Goal: Information Seeking & Learning: Learn about a topic

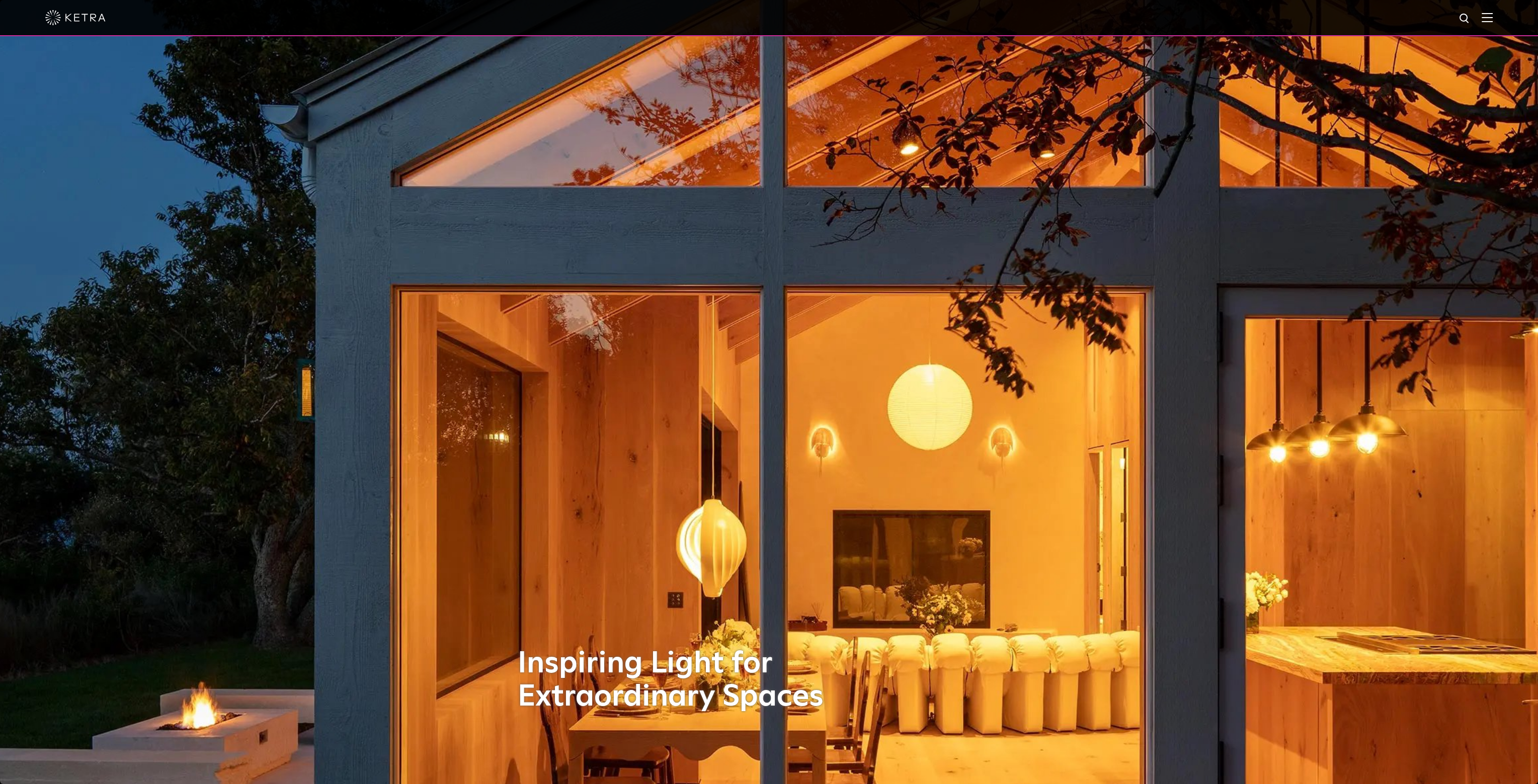
click at [1493, 11] on div at bounding box center [769, 17] width 1447 height 35
click at [1493, 15] on img at bounding box center [1488, 17] width 11 height 10
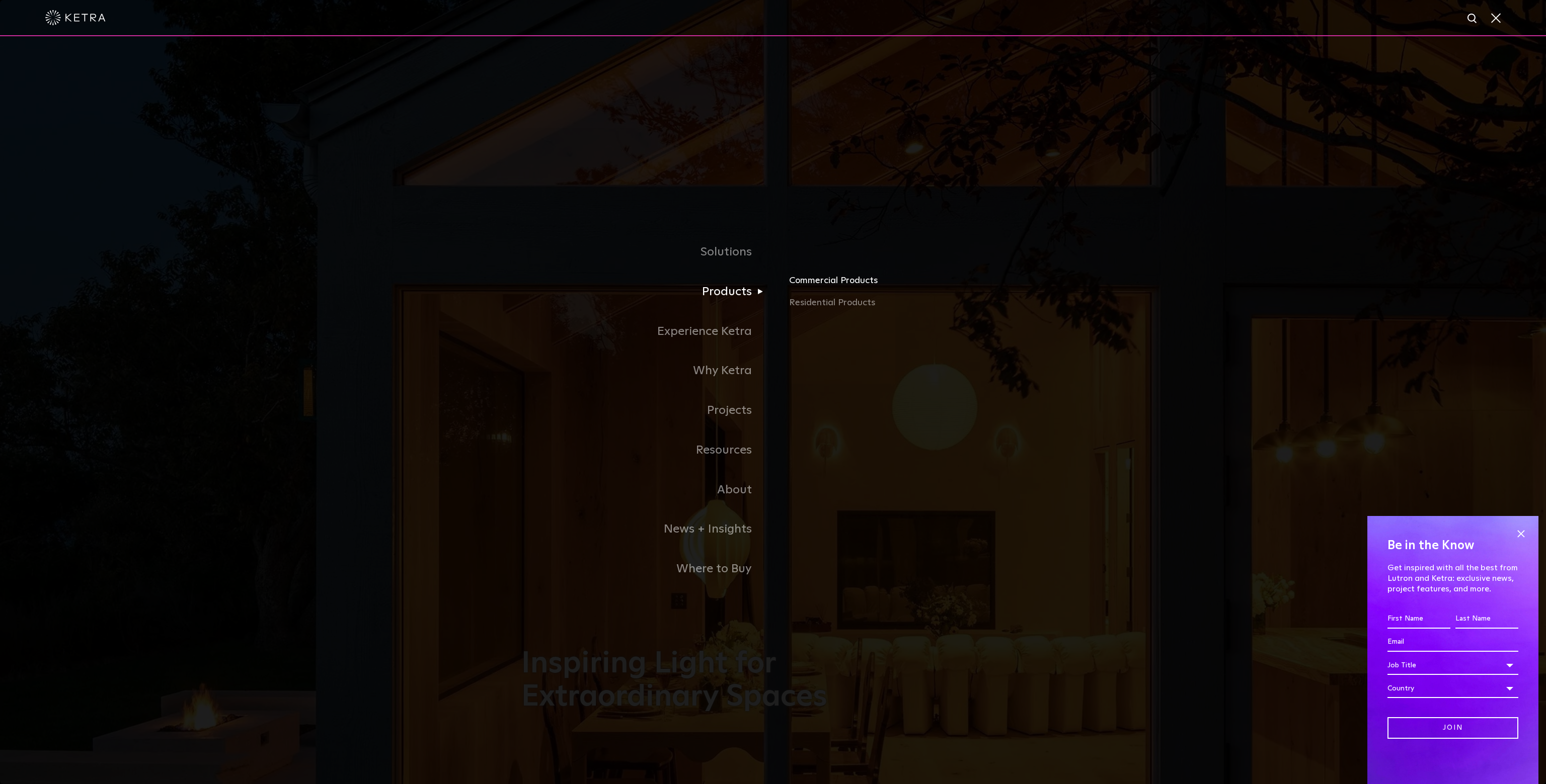
click at [821, 280] on link "Commercial Products" at bounding box center [907, 284] width 235 height 22
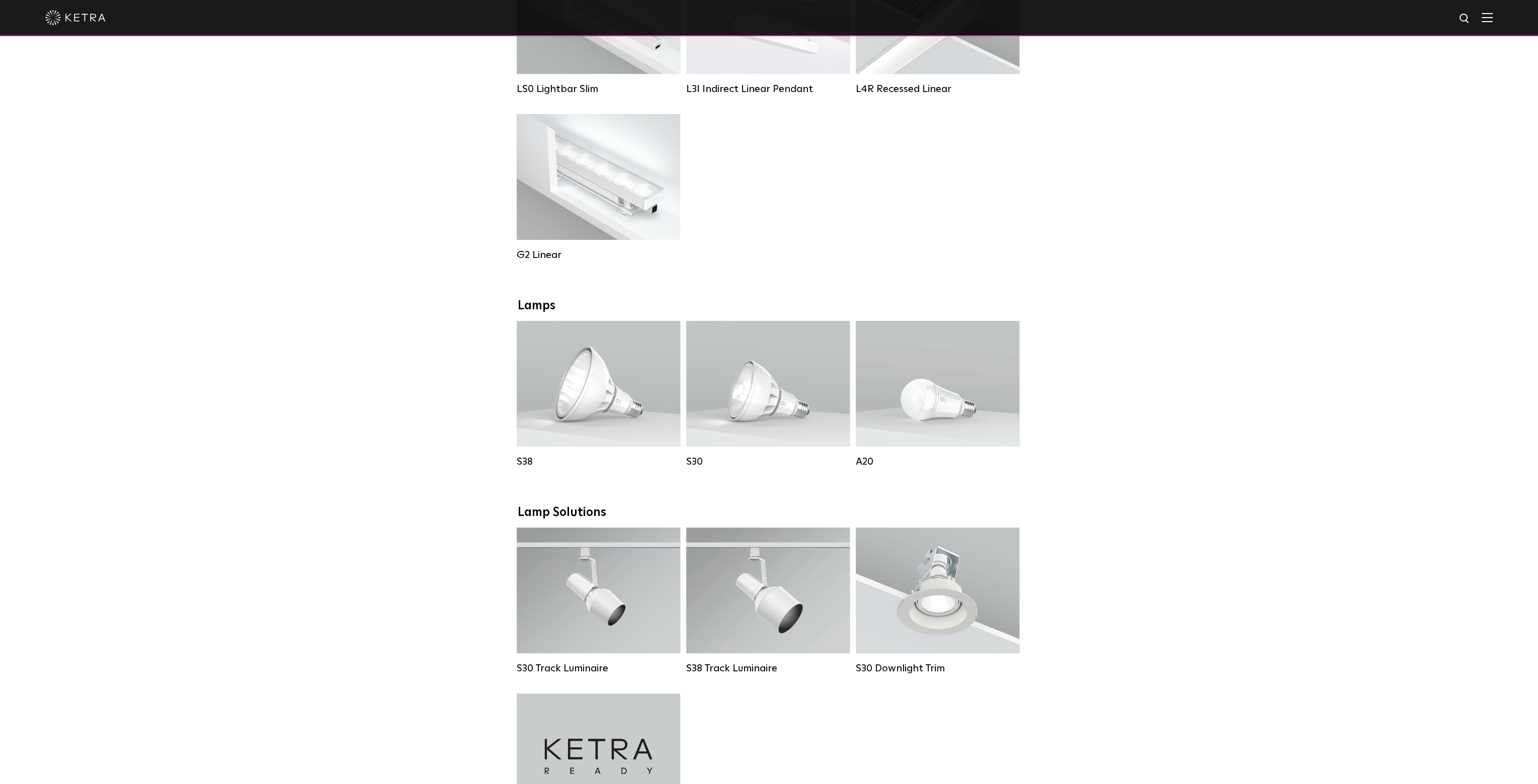
scroll to position [553, 0]
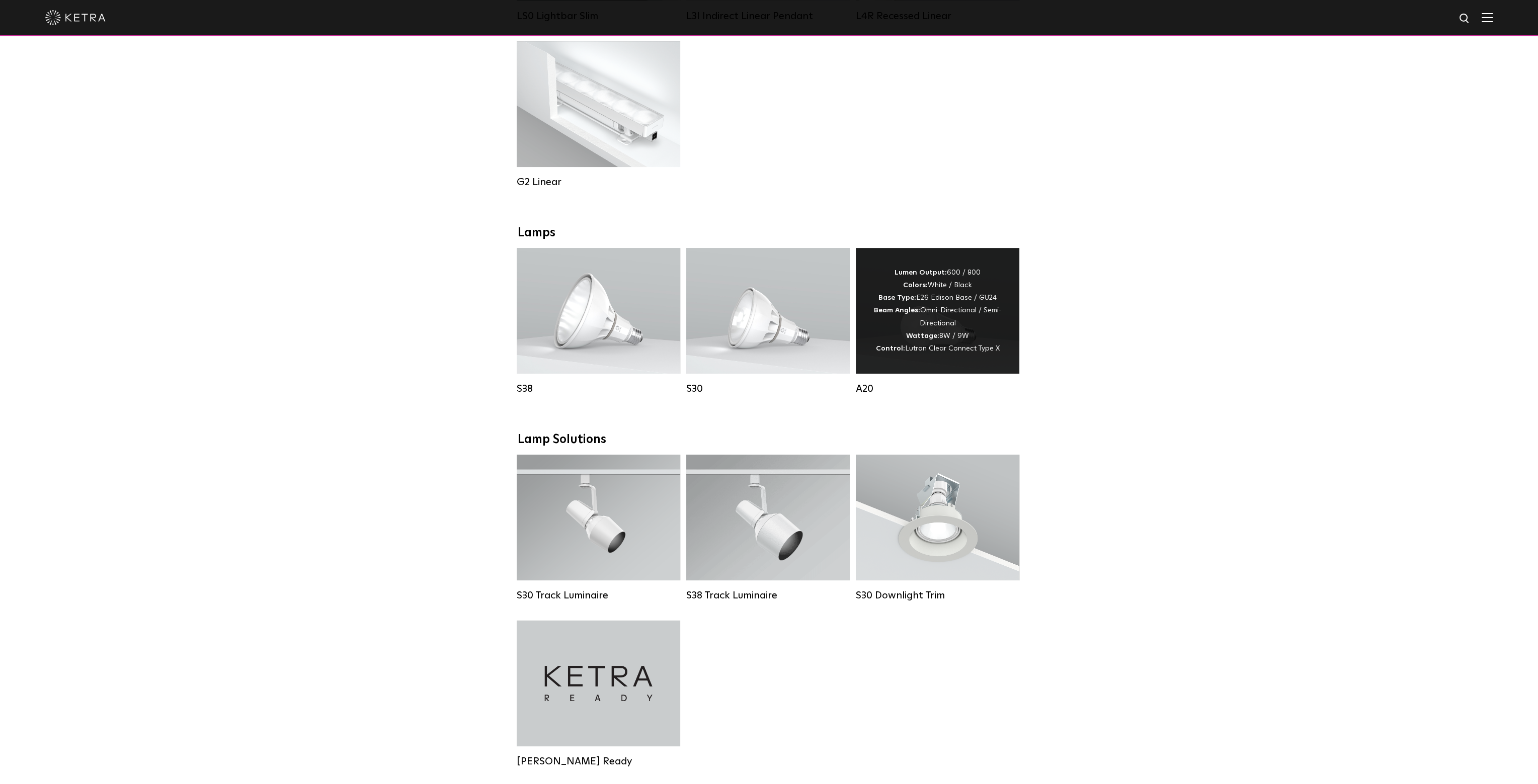
click at [964, 352] on span "Lutron Clear Connect Type X" at bounding box center [953, 349] width 95 height 7
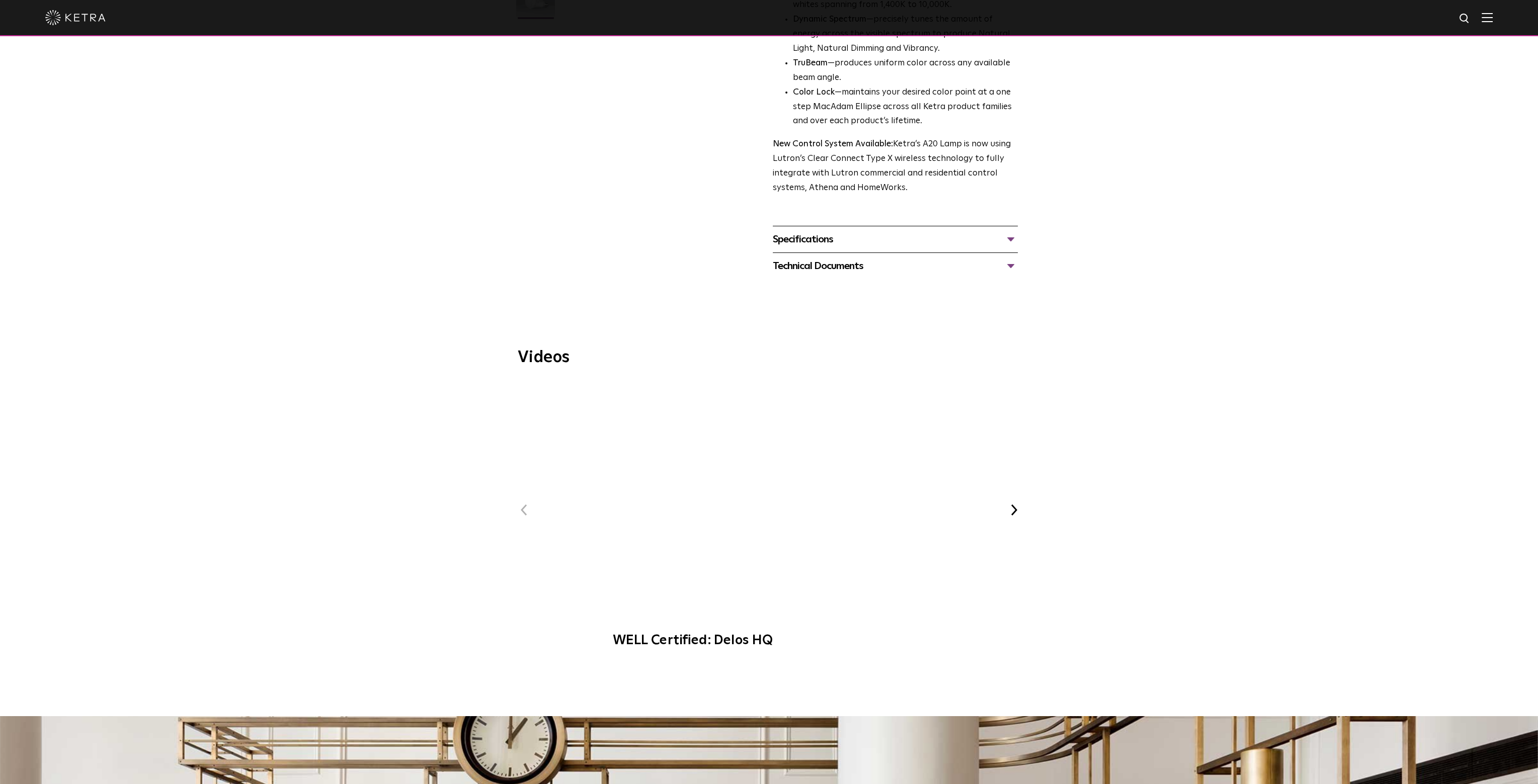
scroll to position [302, 0]
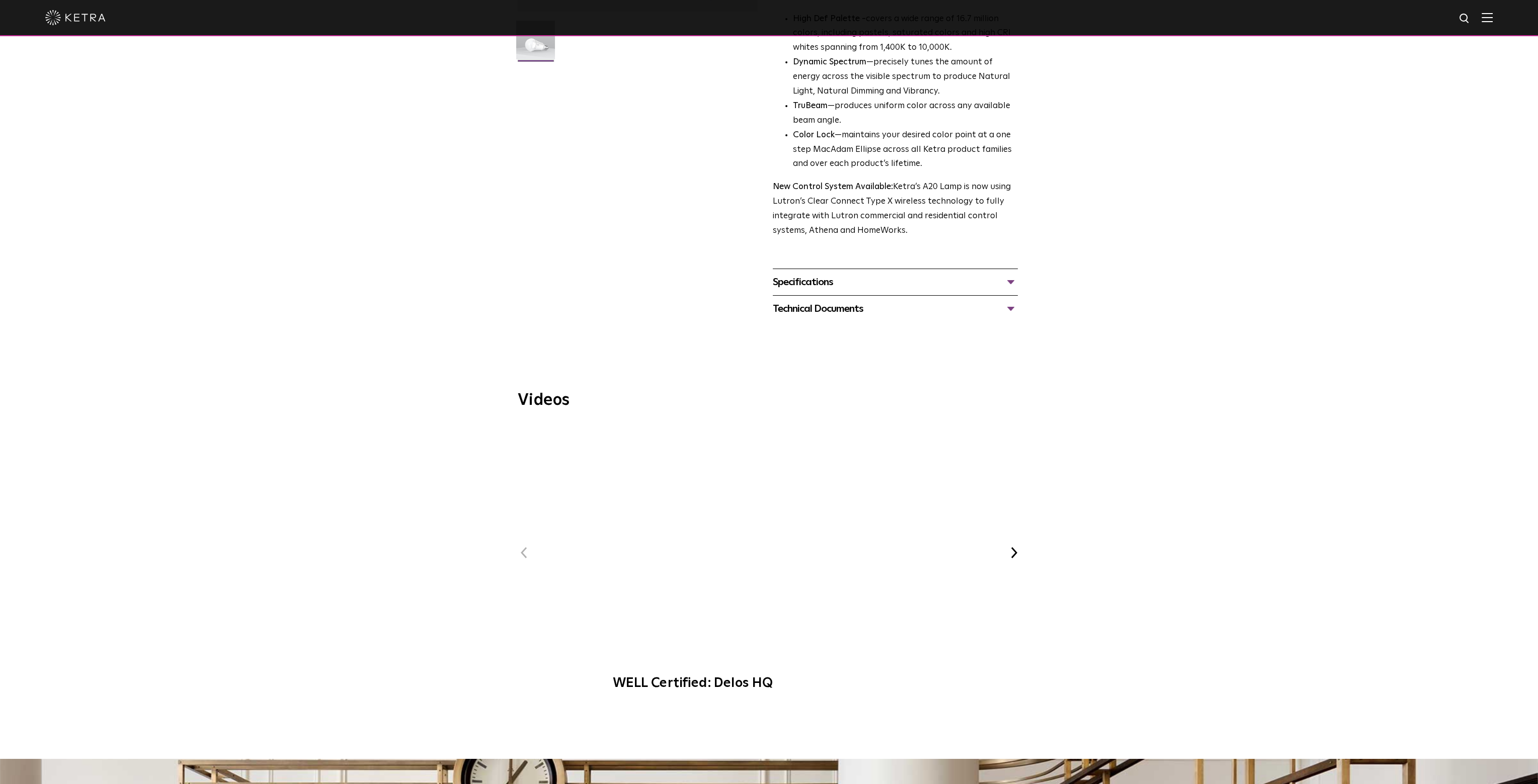
click at [821, 274] on div "Specifications" at bounding box center [895, 282] width 245 height 16
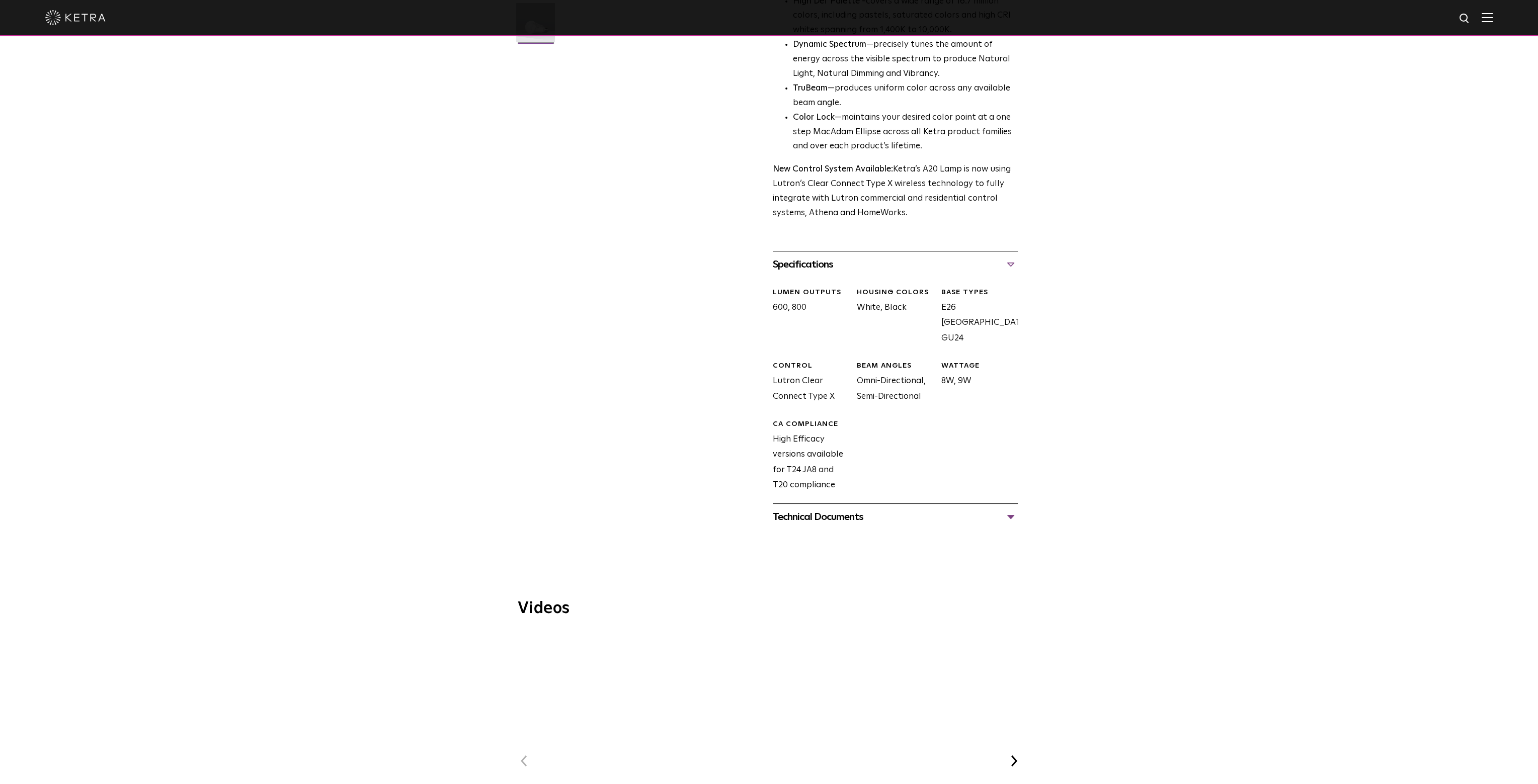
scroll to position [503, 0]
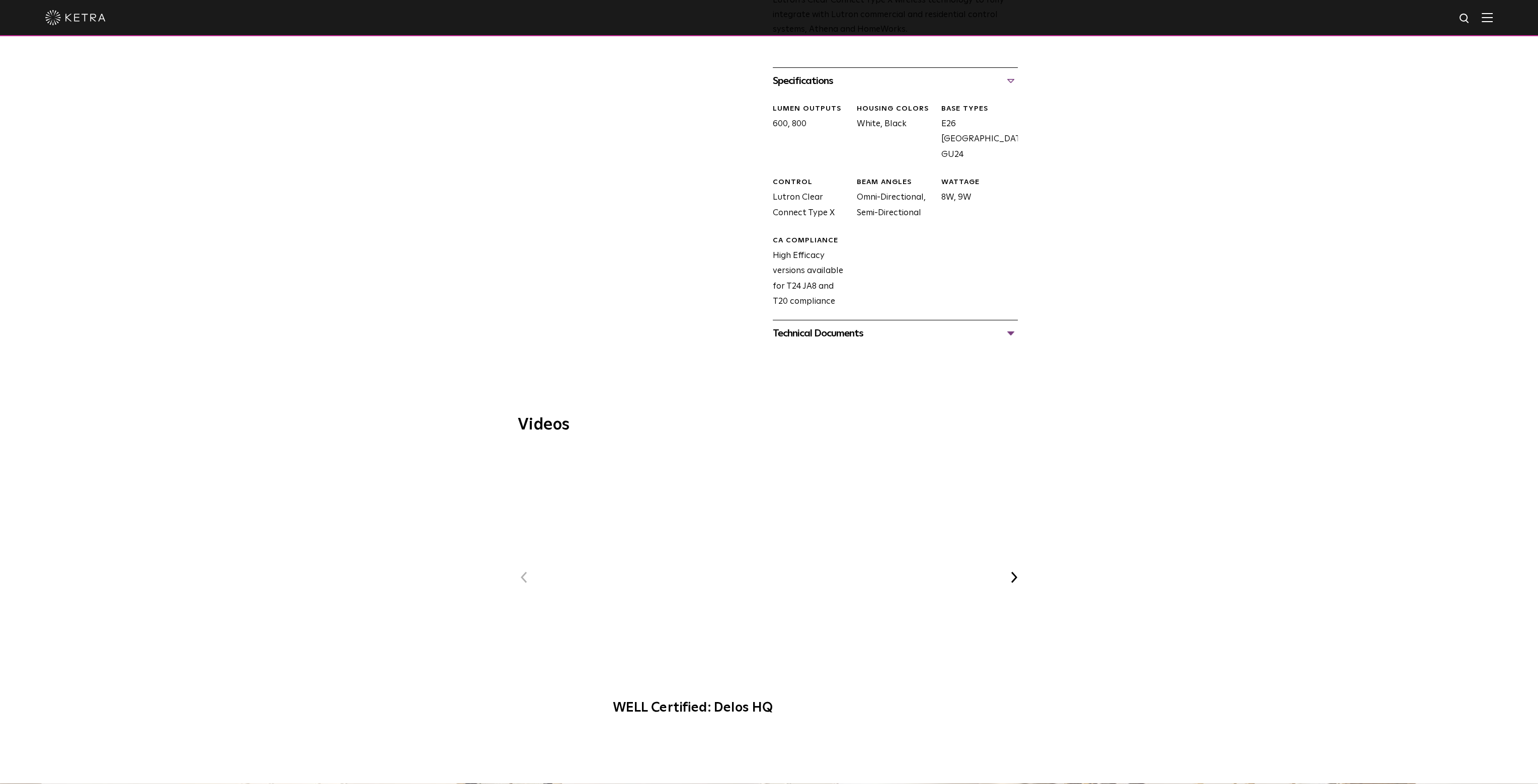
click at [811, 326] on div "Technical Documents" at bounding box center [895, 334] width 245 height 16
click at [796, 360] on link "A20 Specification Sheet" at bounding box center [822, 364] width 99 height 8
